Goal: Task Accomplishment & Management: Manage account settings

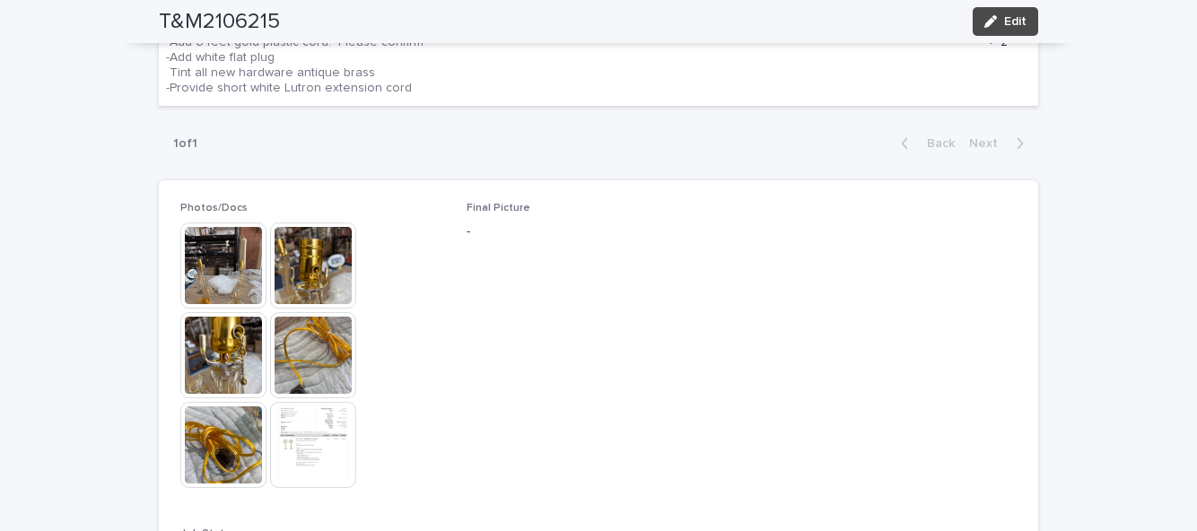
scroll to position [779, 0]
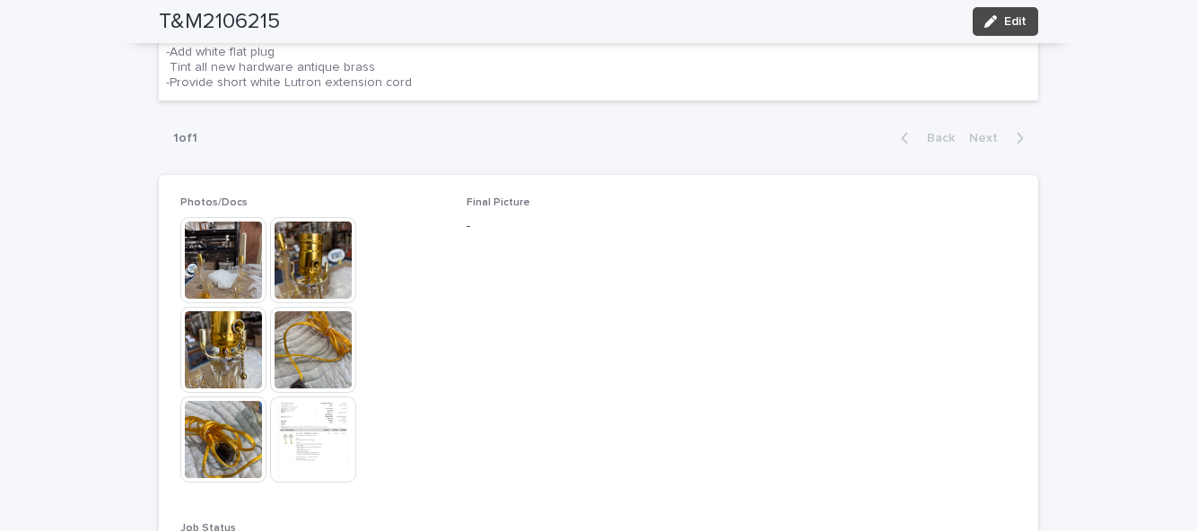
click at [1013, 29] on button "Edit" at bounding box center [1004, 21] width 65 height 29
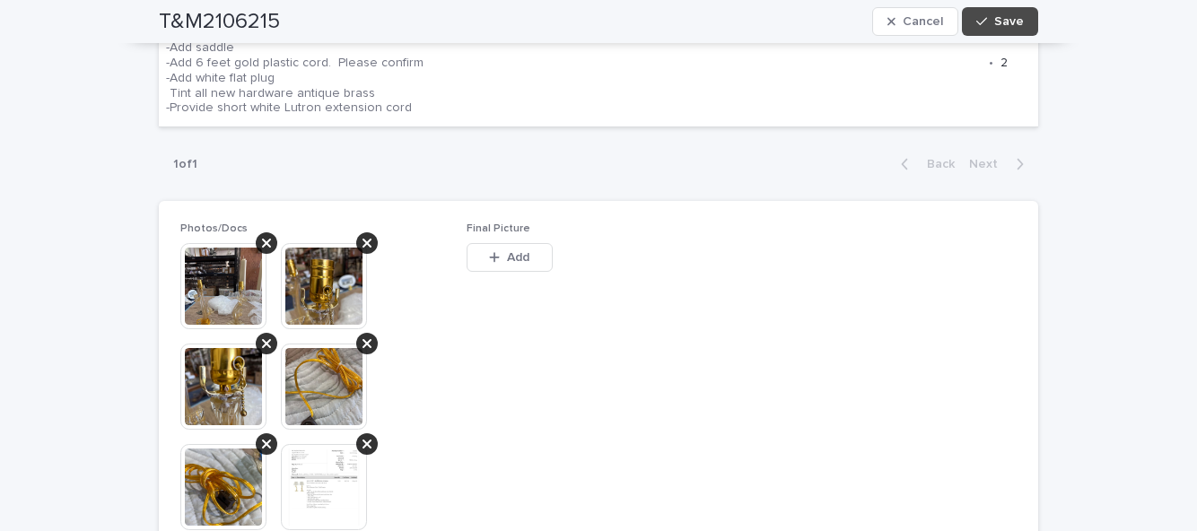
scroll to position [862, 0]
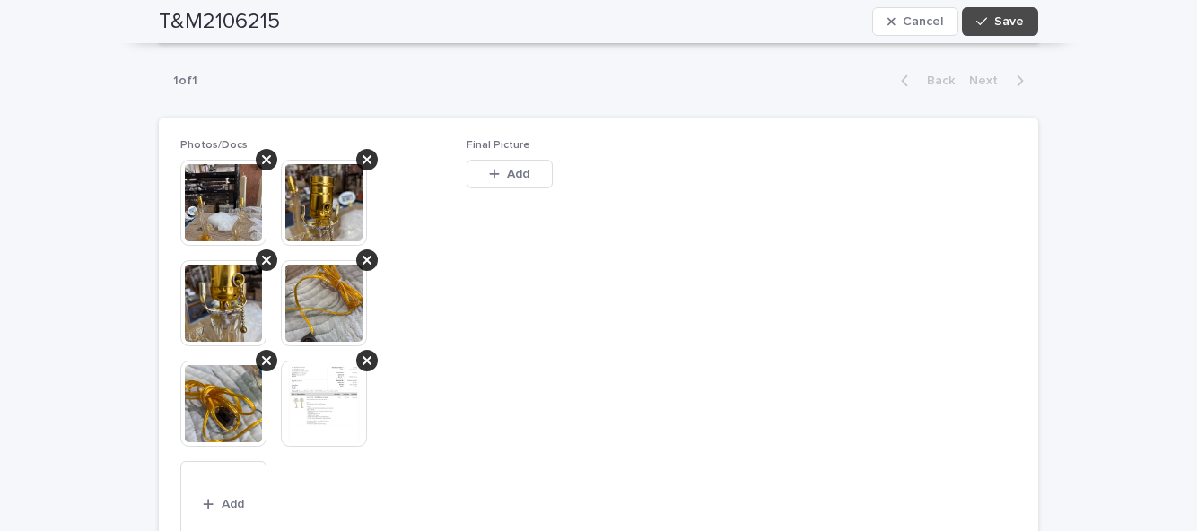
click at [516, 168] on span "Add" at bounding box center [518, 174] width 22 height 13
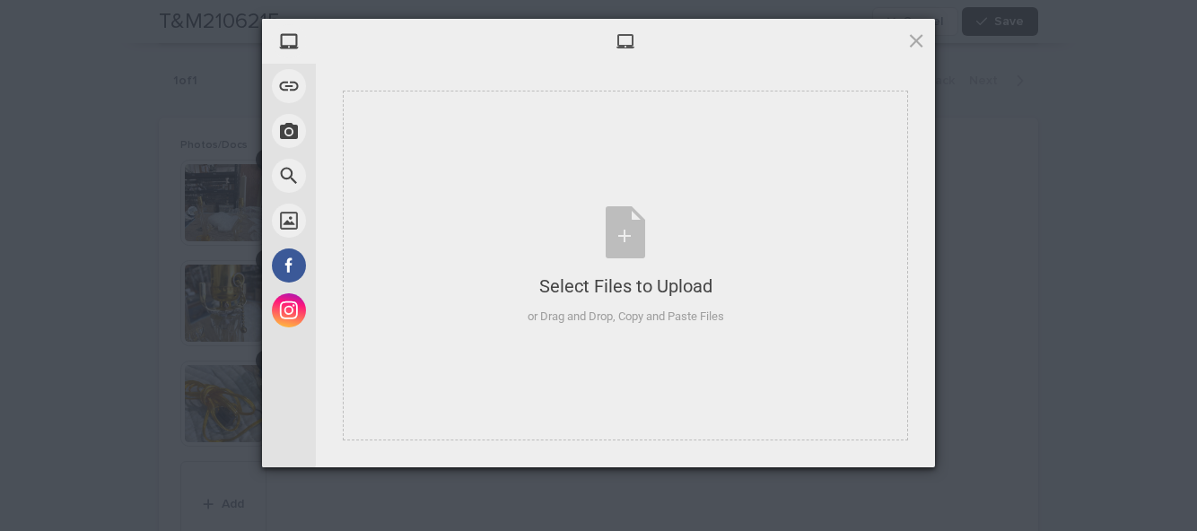
click at [623, 242] on div "Select Files to Upload or Drag and Drop, Copy and Paste Files" at bounding box center [626, 265] width 196 height 119
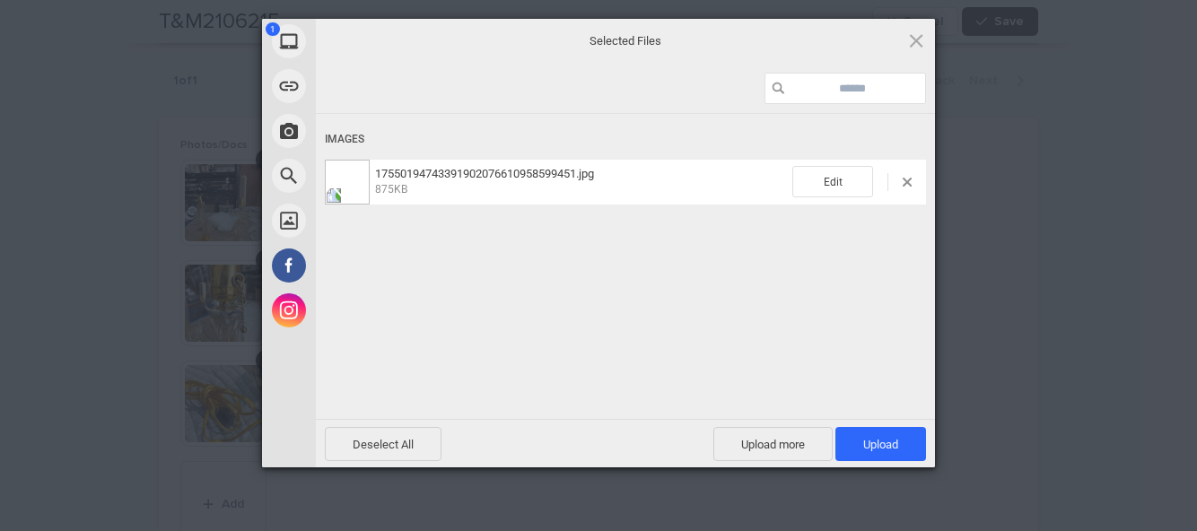
click at [785, 440] on span "Upload more" at bounding box center [772, 444] width 119 height 34
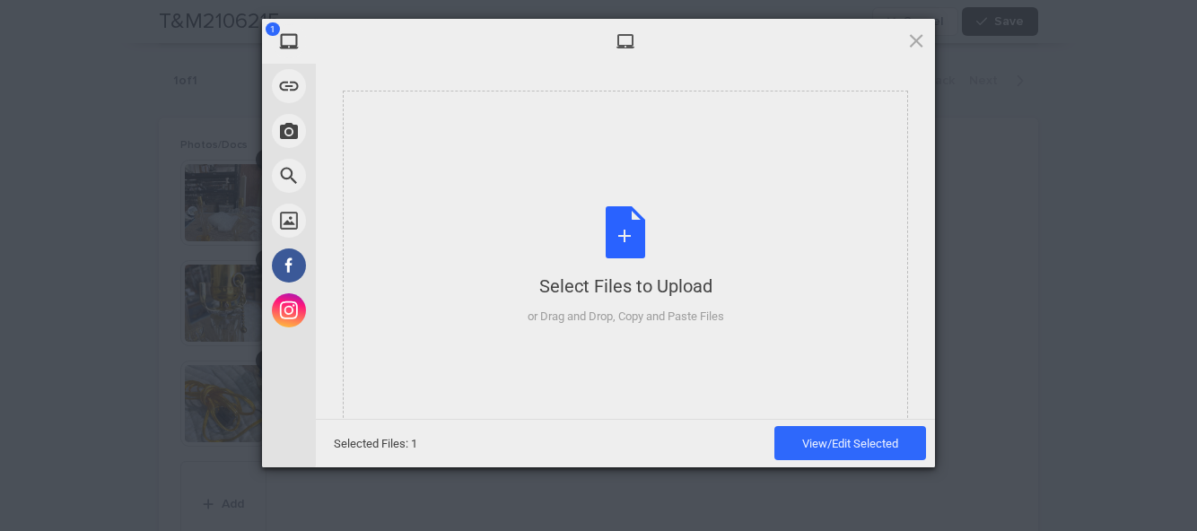
click at [623, 235] on div "Select Files to Upload or Drag and Drop, Copy and Paste Files" at bounding box center [626, 265] width 196 height 119
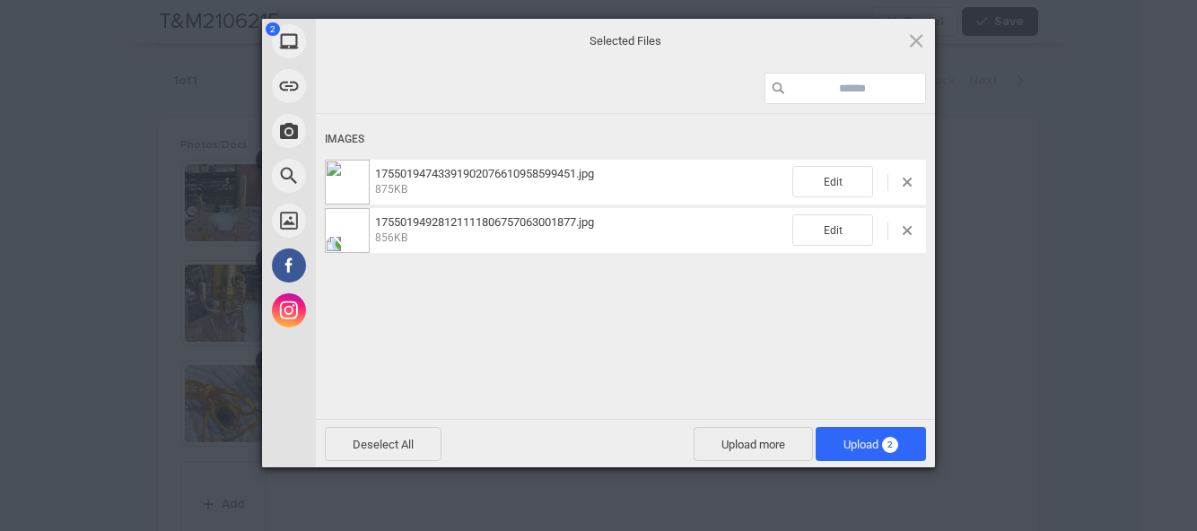
click at [885, 445] on span "2" at bounding box center [890, 445] width 16 height 16
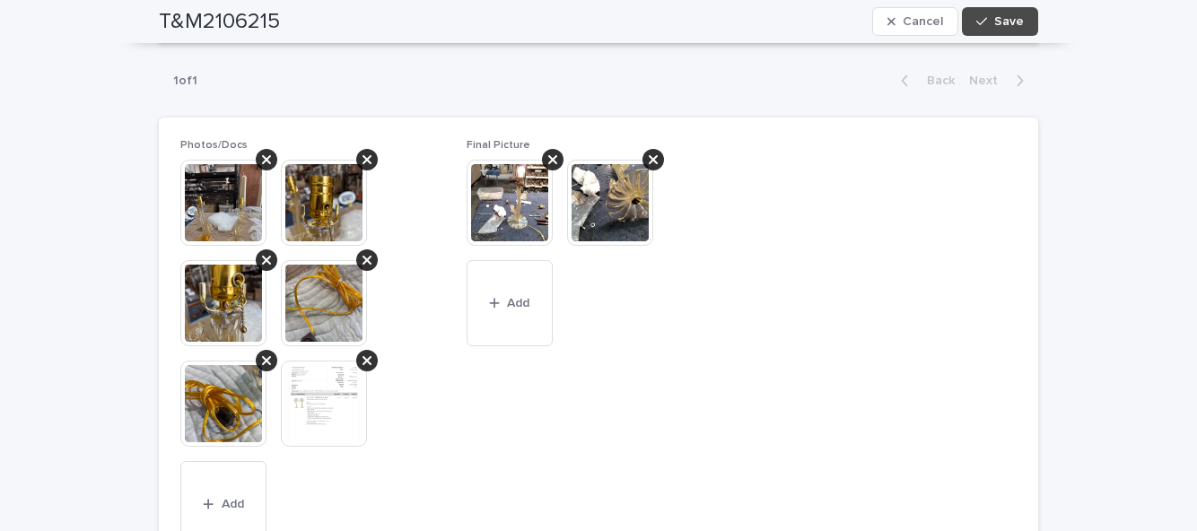
click at [974, 26] on button "Save" at bounding box center [1000, 21] width 76 height 29
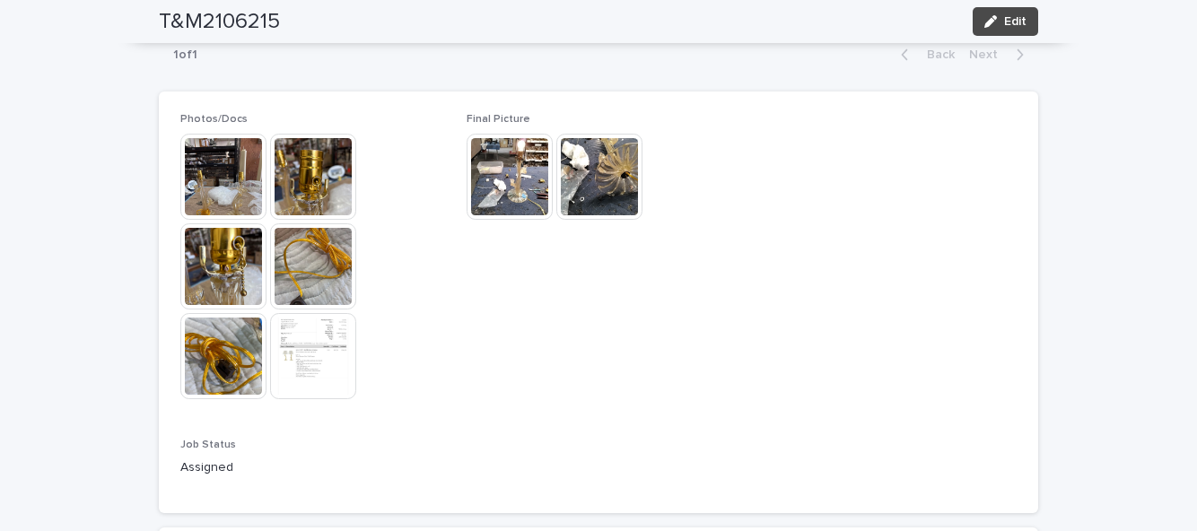
scroll to position [779, 0]
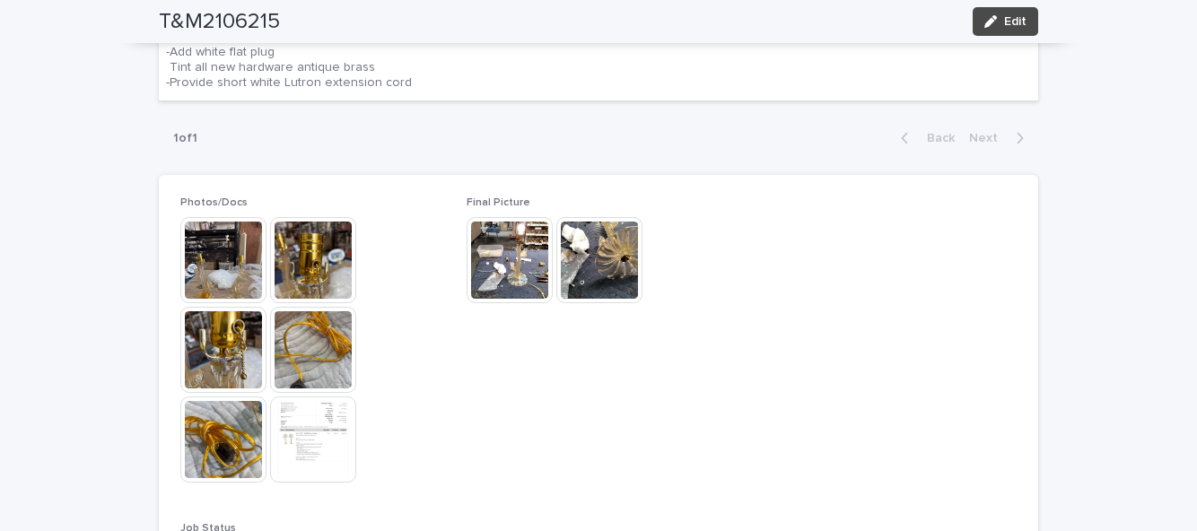
click at [1016, 16] on span "Edit" at bounding box center [1015, 21] width 22 height 13
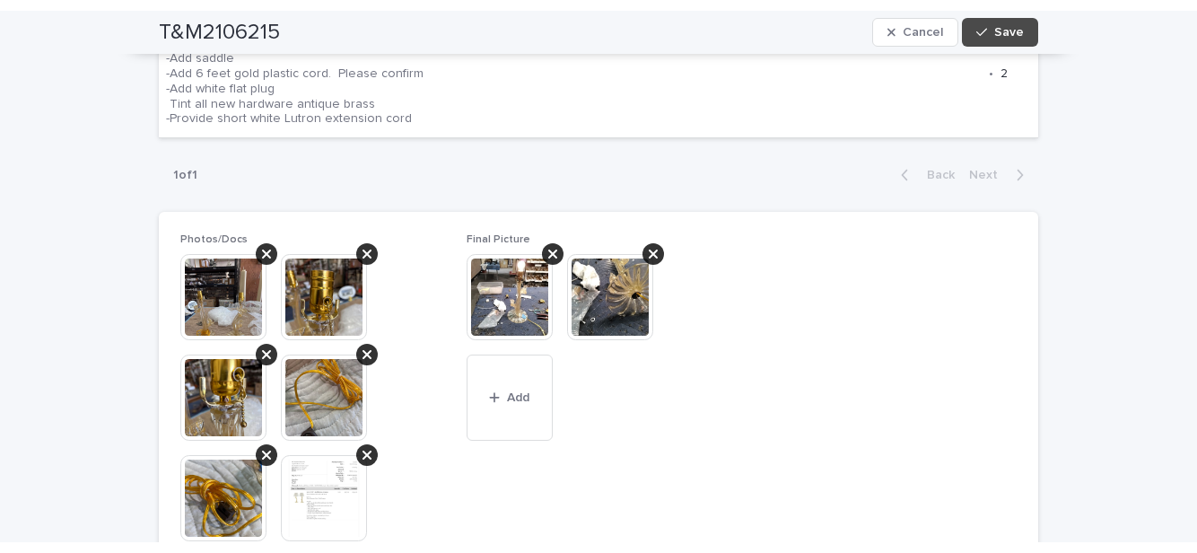
scroll to position [862, 0]
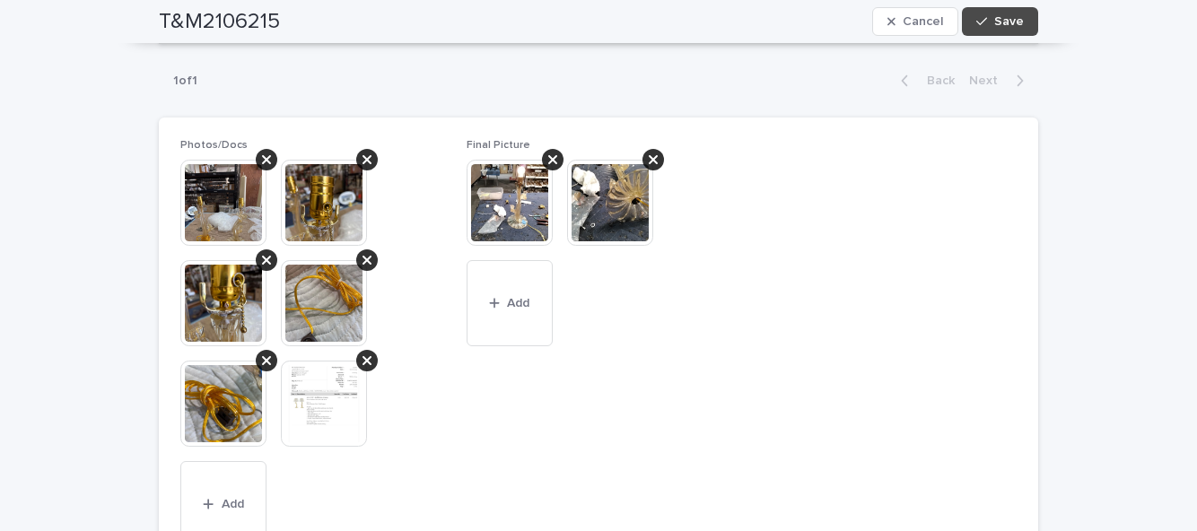
click at [519, 297] on span "Add" at bounding box center [518, 303] width 22 height 13
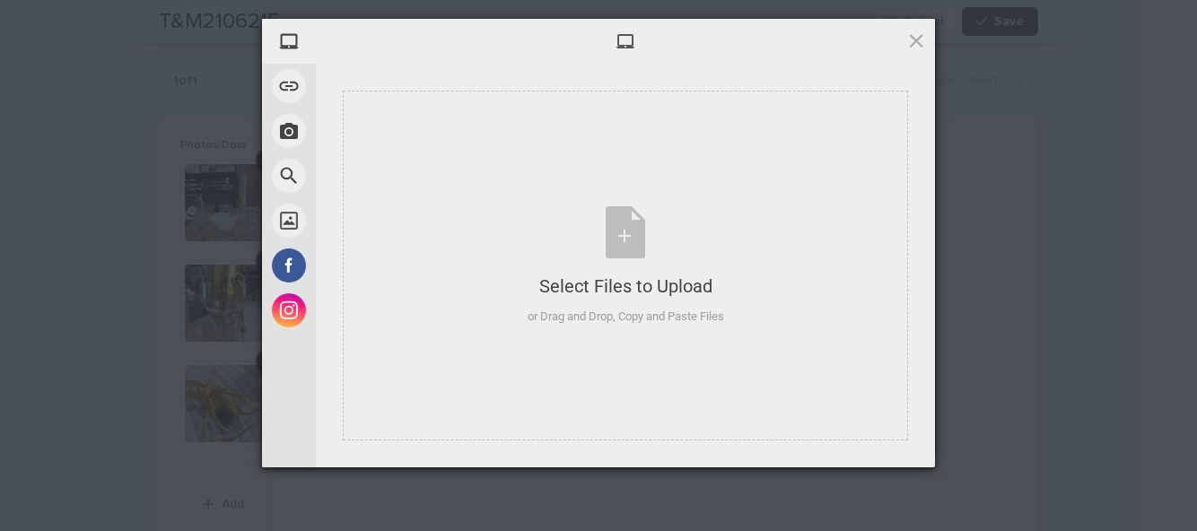
click at [630, 232] on div "Select Files to Upload or Drag and Drop, Copy and Paste Files" at bounding box center [626, 265] width 196 height 119
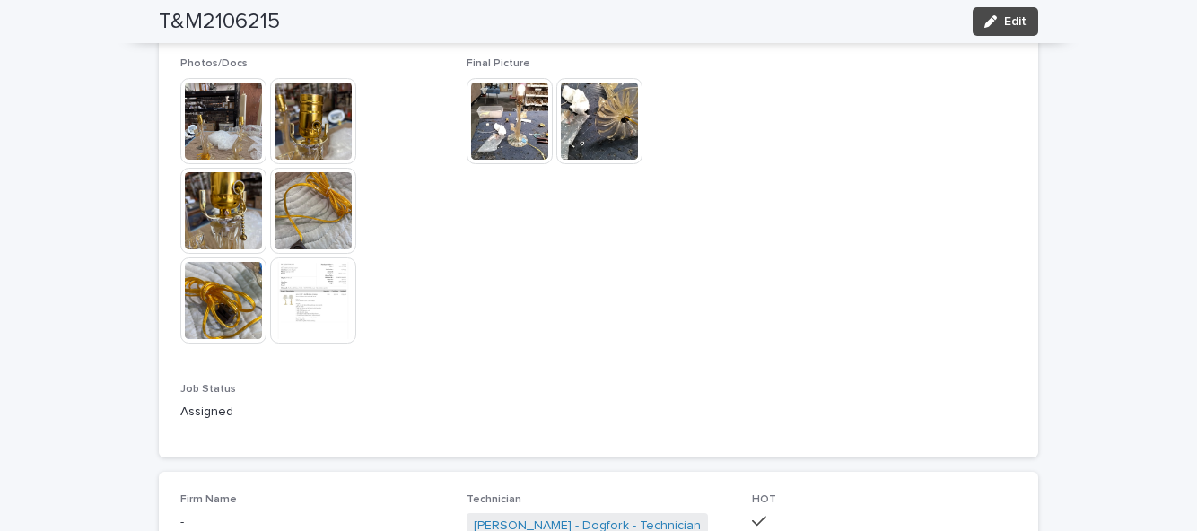
scroll to position [969, 0]
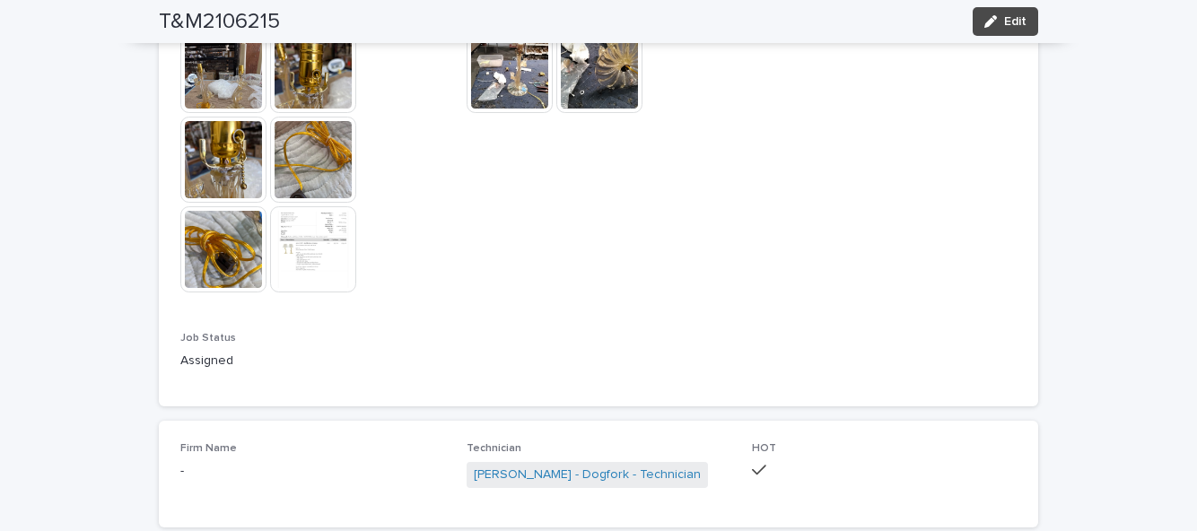
click at [1016, 25] on span "Edit" at bounding box center [1015, 21] width 22 height 13
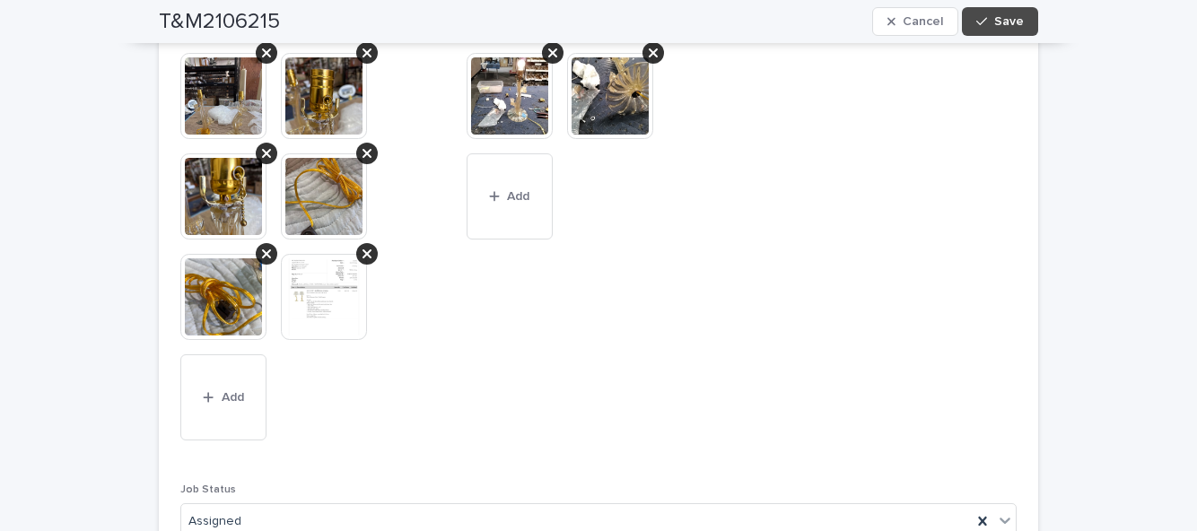
click at [515, 190] on span "Add" at bounding box center [518, 196] width 22 height 13
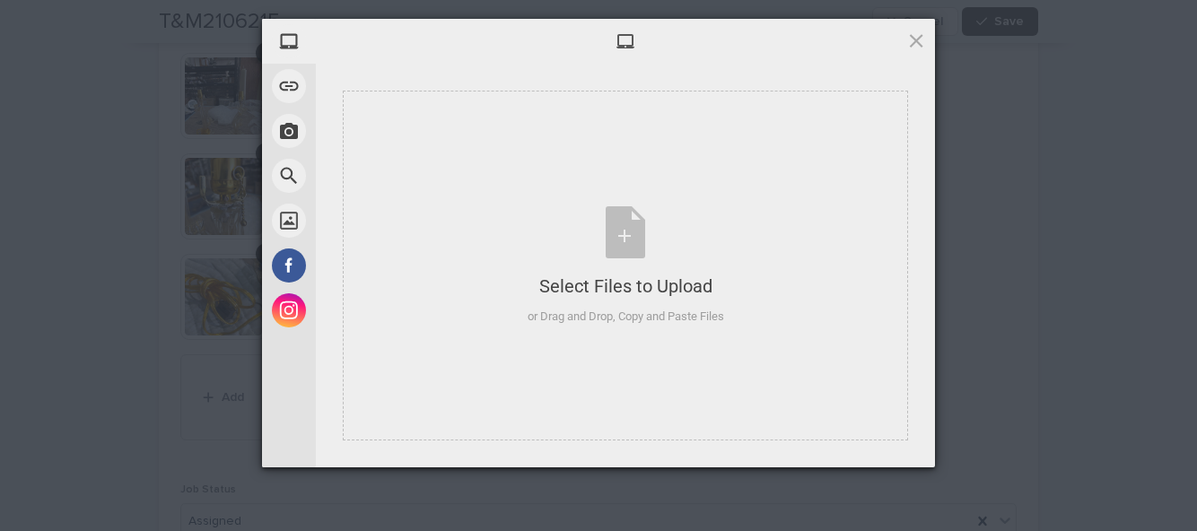
click at [623, 231] on div "Select Files to Upload or Drag and Drop, Copy and Paste Files" at bounding box center [626, 265] width 196 height 119
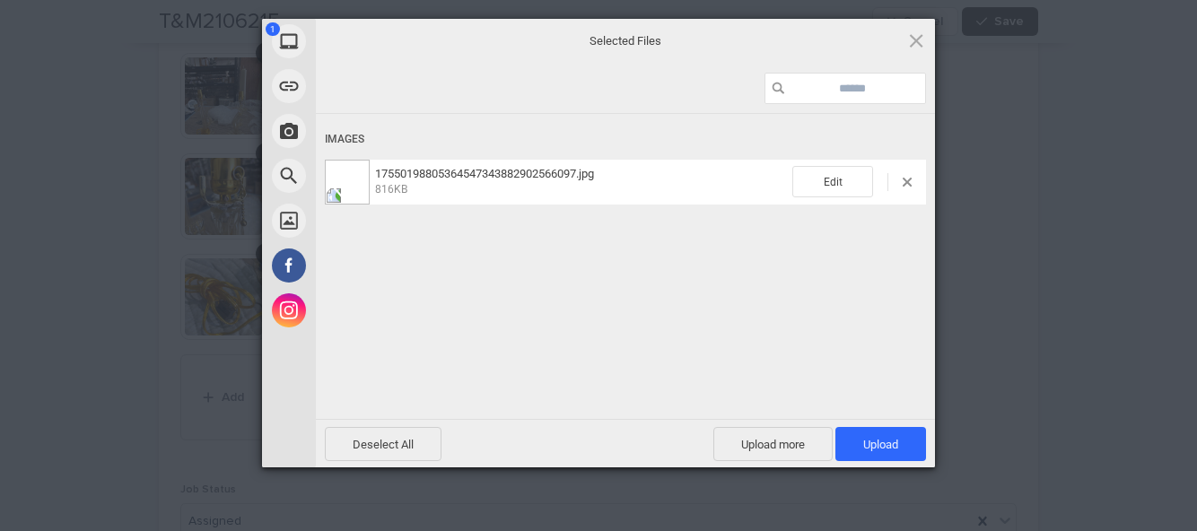
click at [899, 445] on span "Upload 1" at bounding box center [880, 444] width 91 height 34
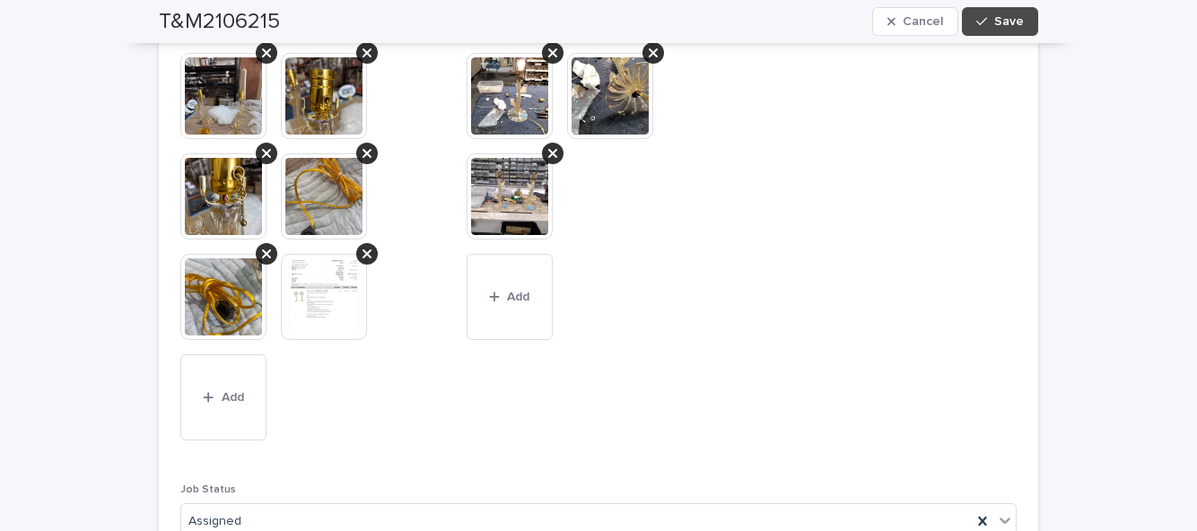
click at [1003, 24] on span "Save" at bounding box center [1009, 21] width 30 height 13
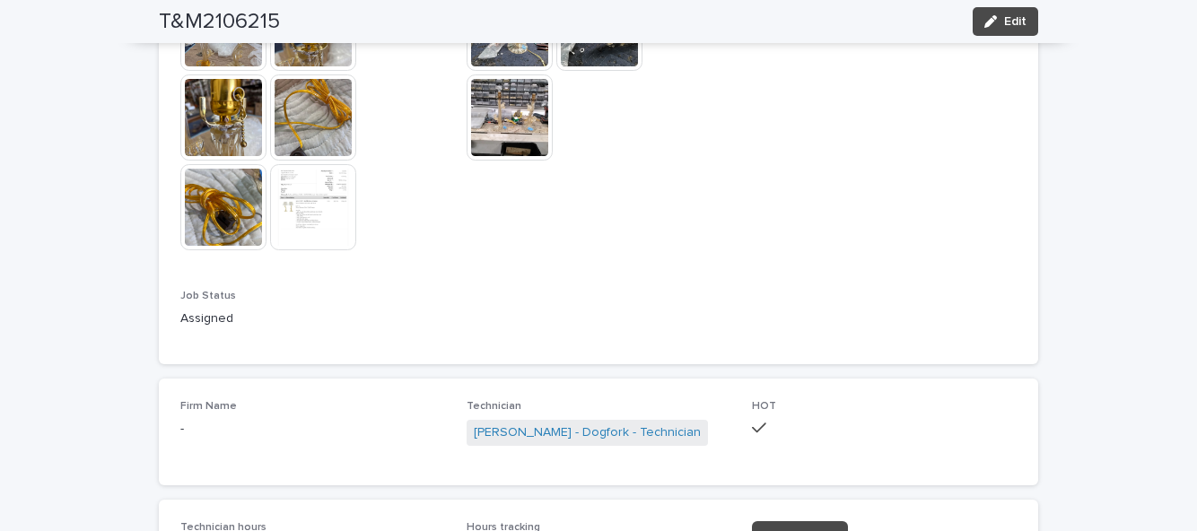
scroll to position [1057, 0]
